Goal: Information Seeking & Learning: Learn about a topic

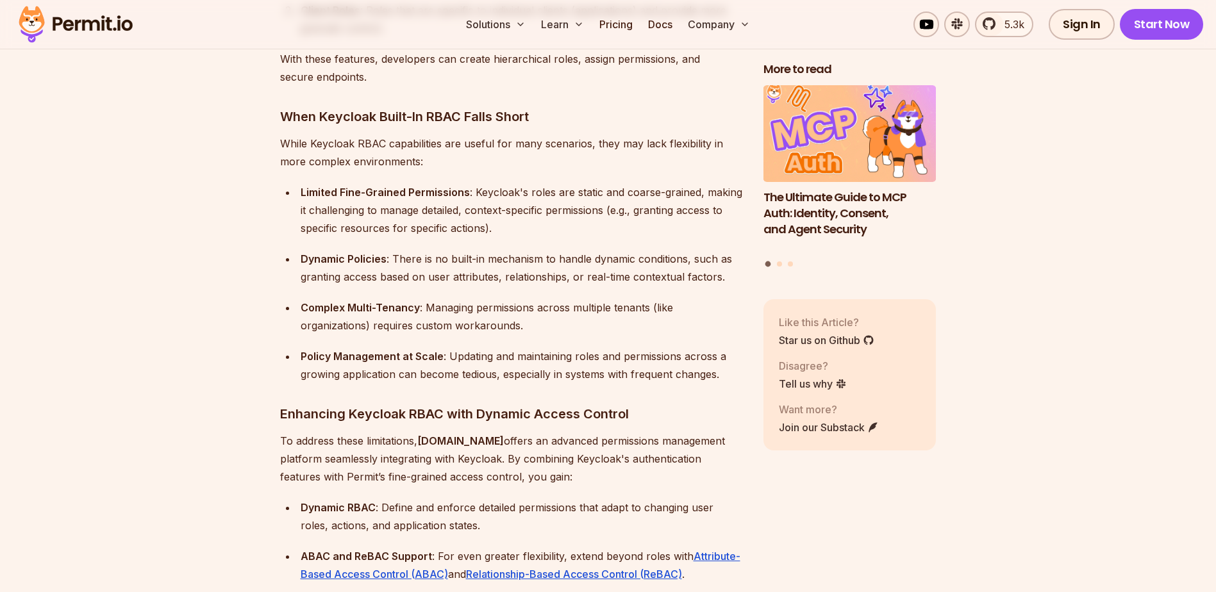
scroll to position [1538, 0]
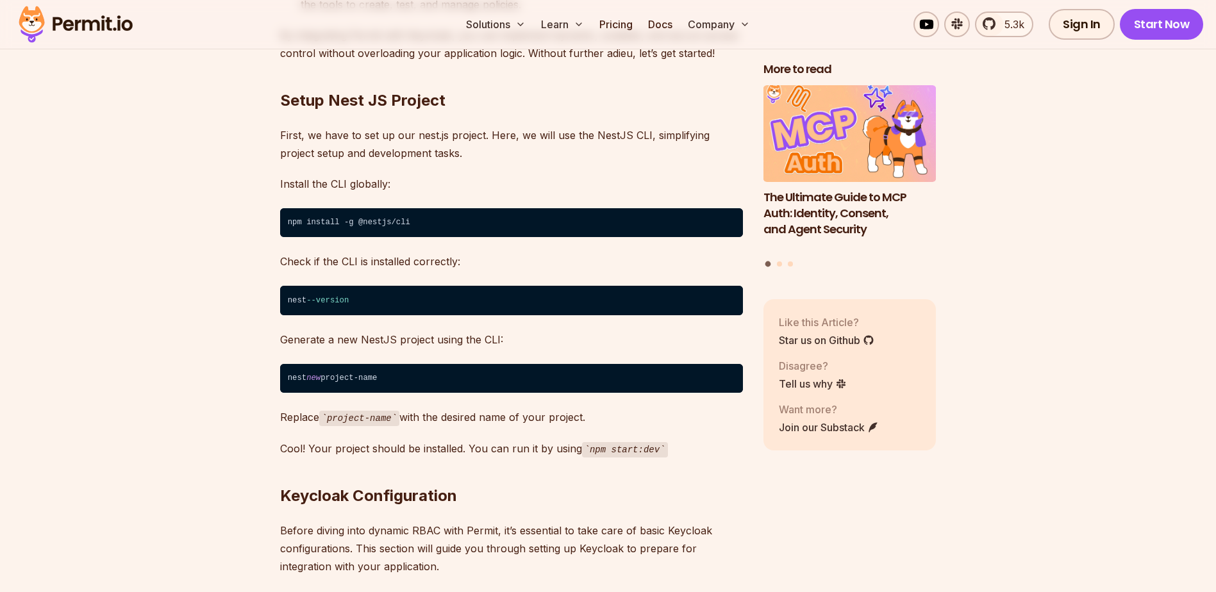
scroll to position [2308, 0]
